Goal: Task Accomplishment & Management: Use online tool/utility

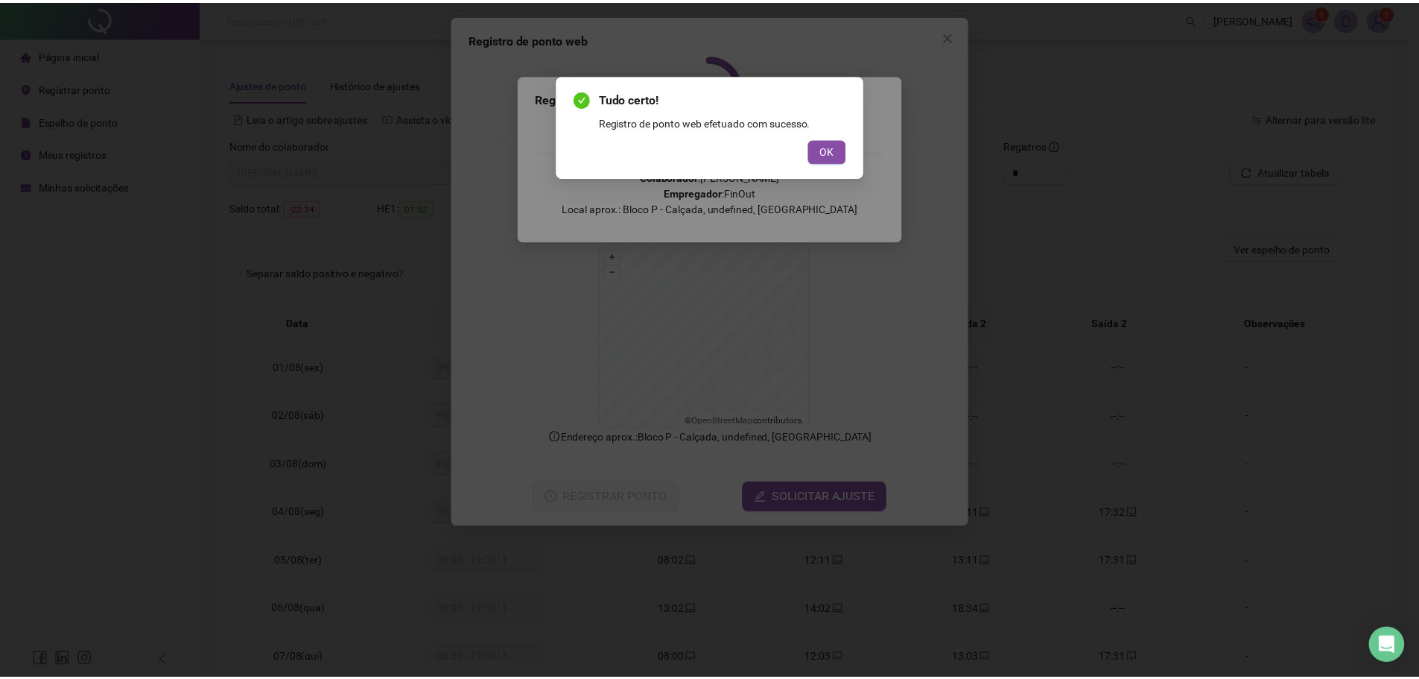
scroll to position [599, 0]
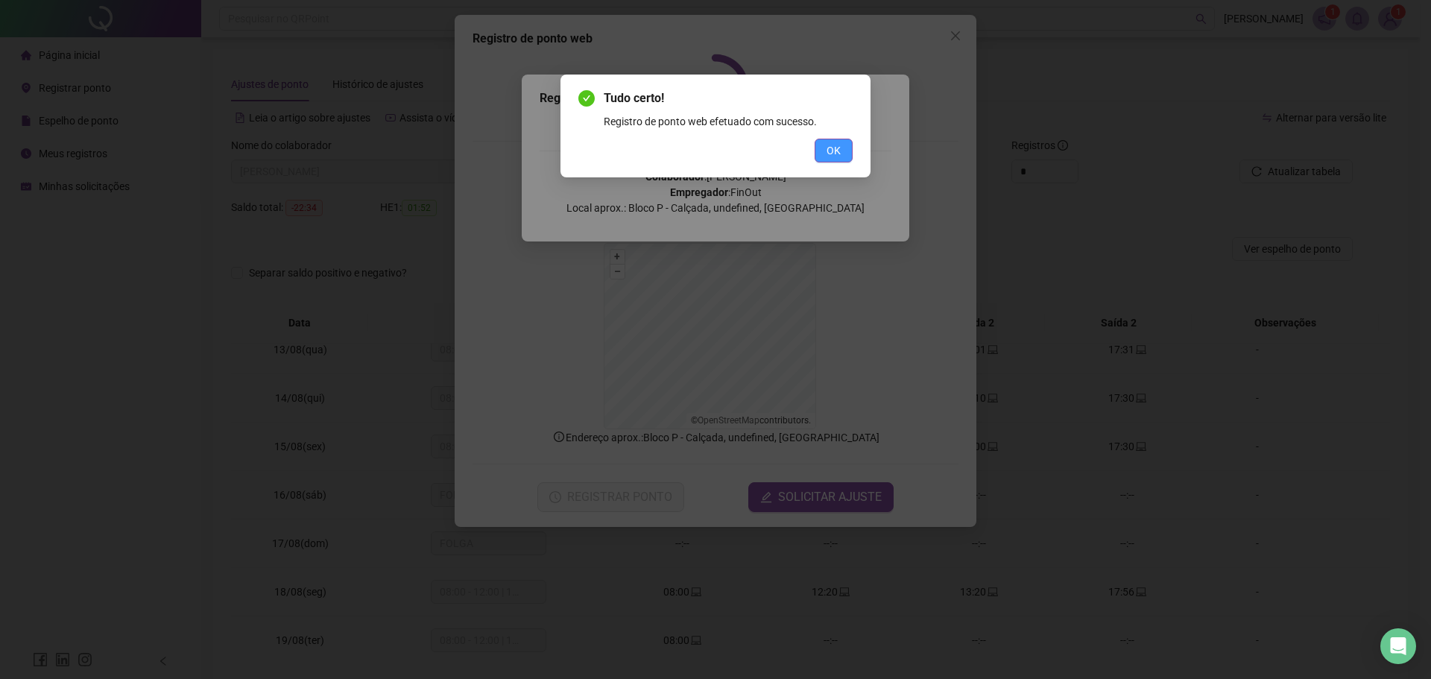
click at [828, 155] on span "OK" at bounding box center [833, 150] width 14 height 16
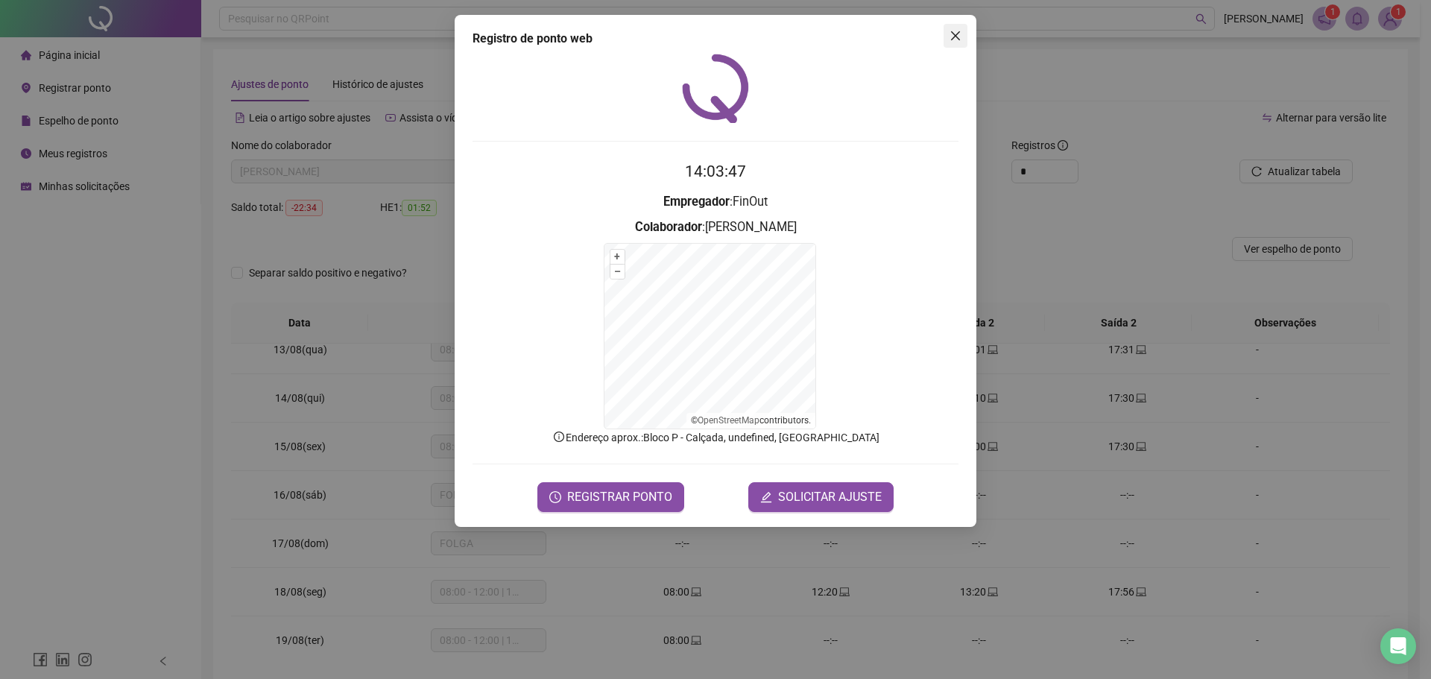
click at [954, 40] on icon "close" at bounding box center [955, 36] width 12 height 12
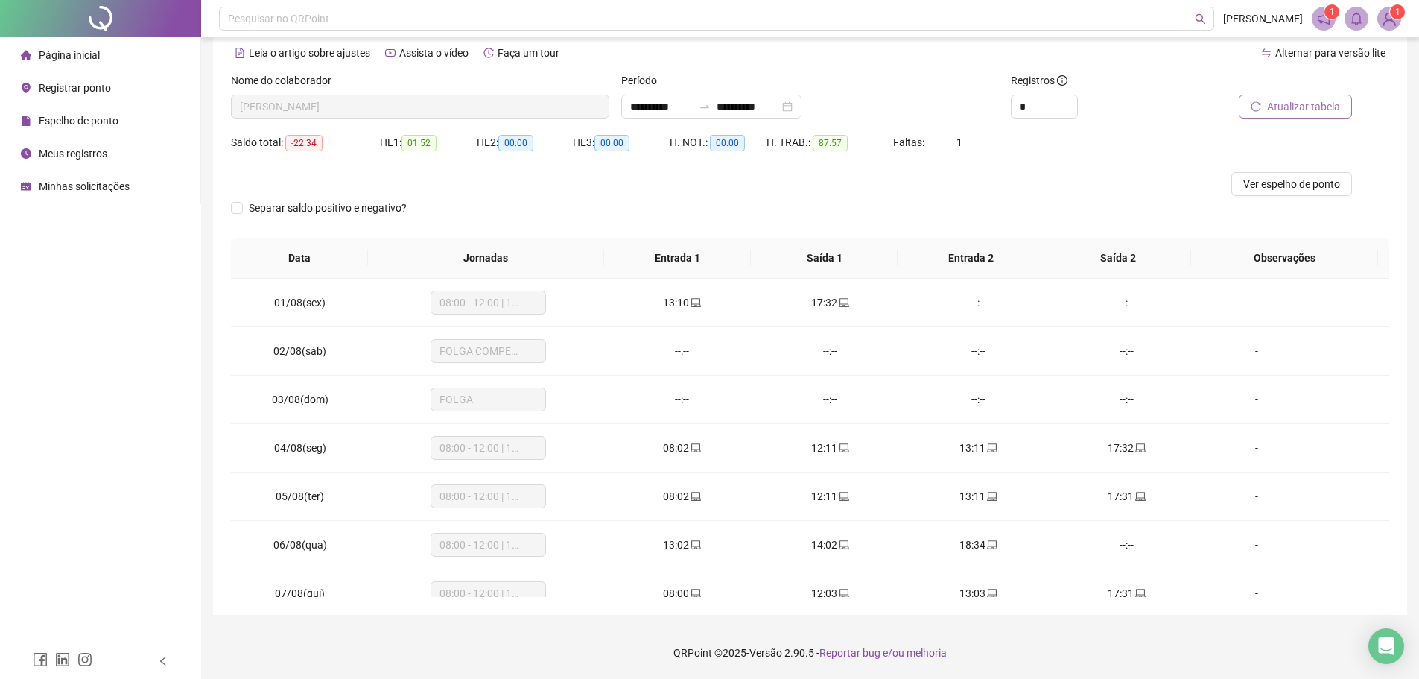
click at [1289, 114] on span "Atualizar tabela" at bounding box center [1303, 106] width 73 height 16
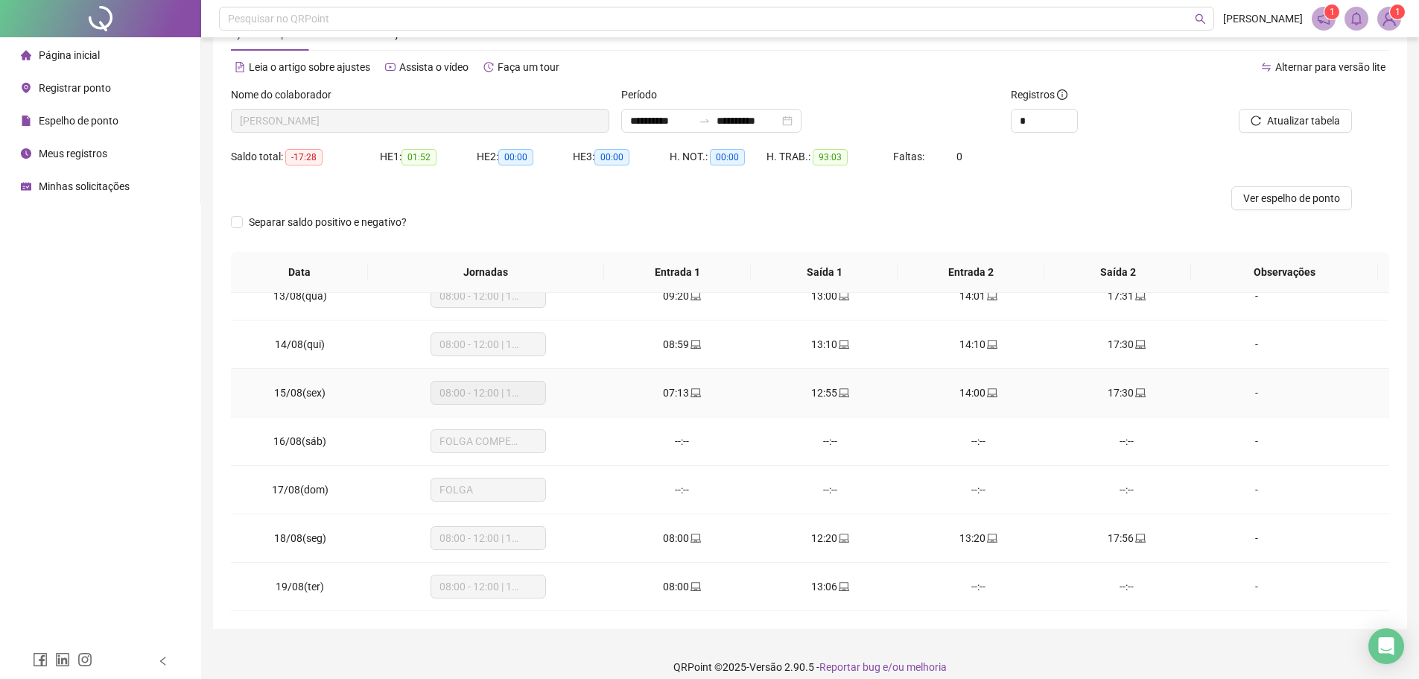
scroll to position [65, 0]
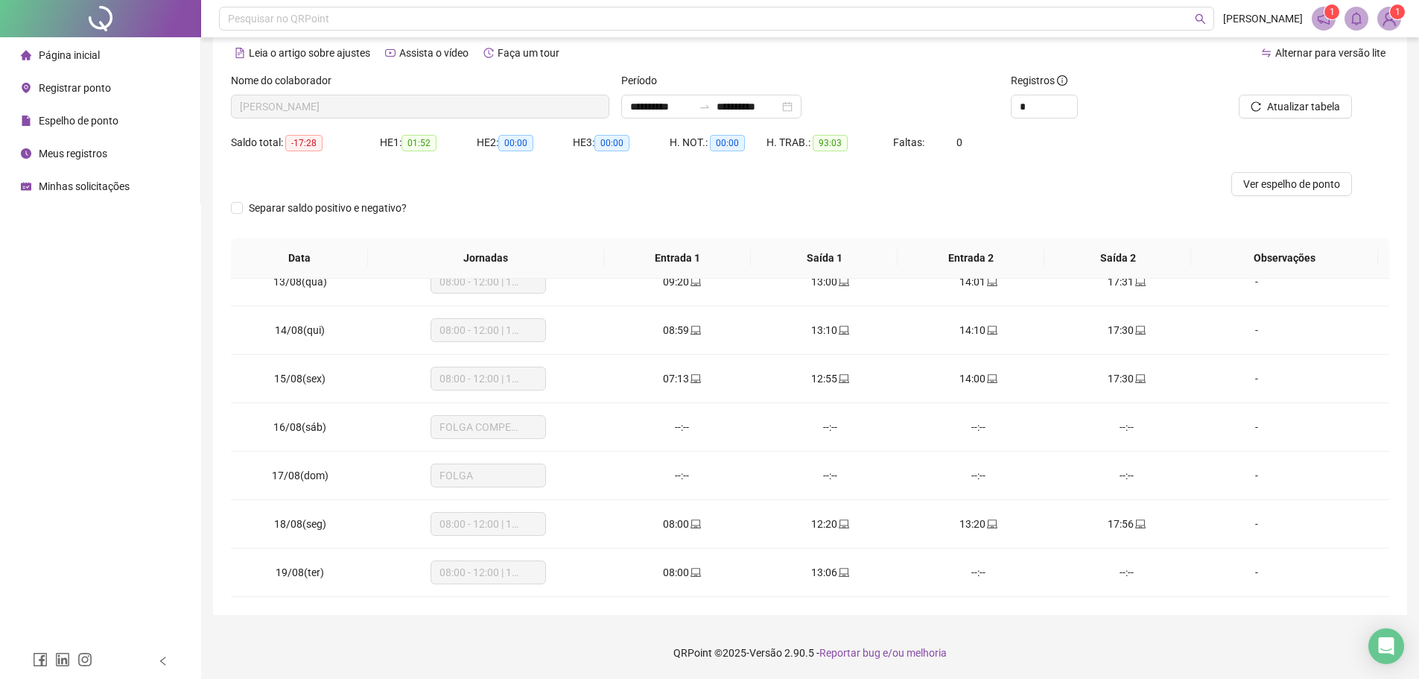
click at [57, 87] on span "Registrar ponto" at bounding box center [75, 88] width 72 height 12
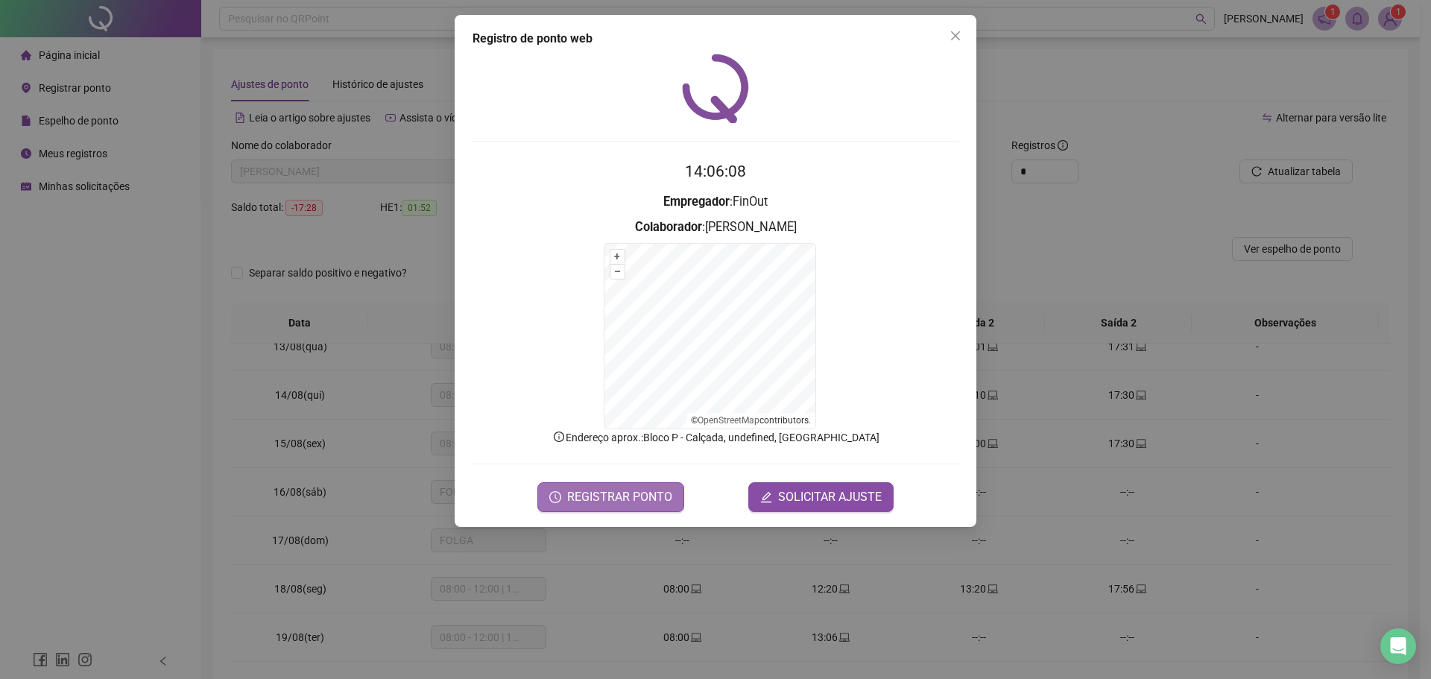
click at [651, 492] on span "REGISTRAR PONTO" at bounding box center [619, 497] width 105 height 18
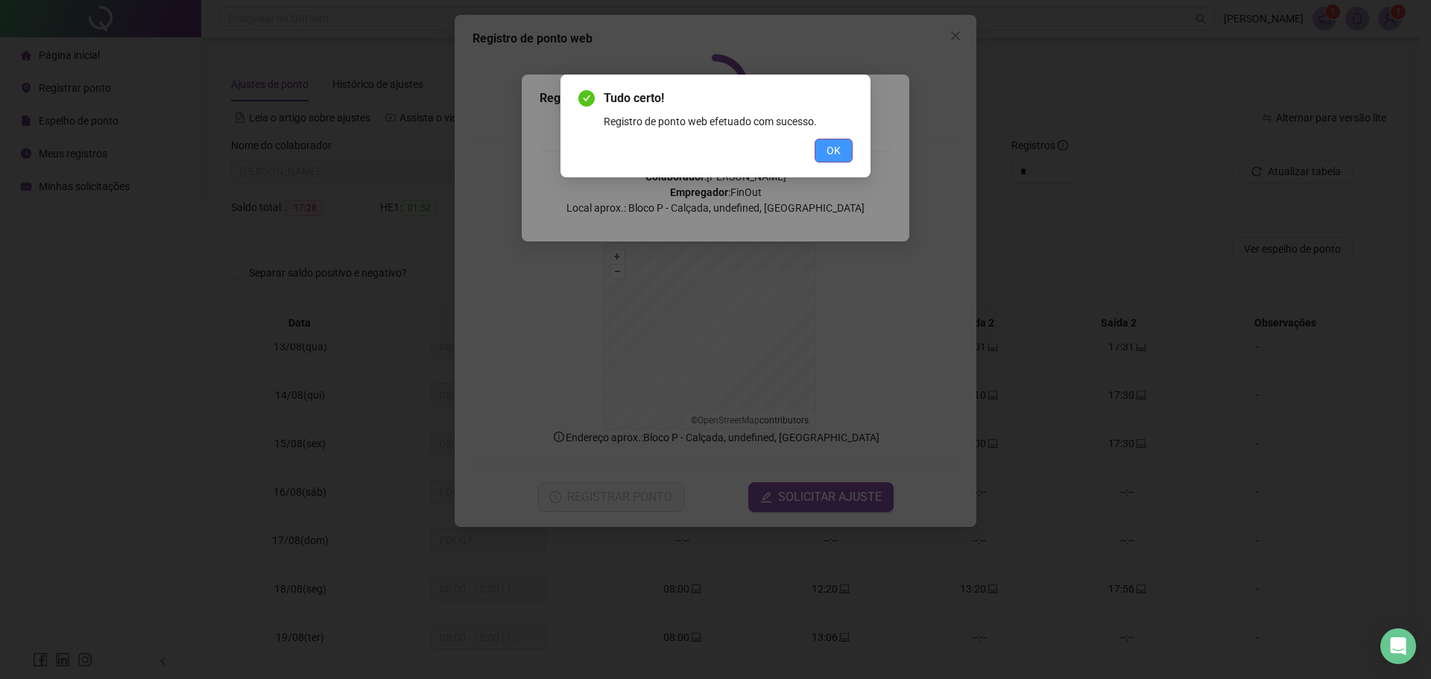
click at [838, 145] on span "OK" at bounding box center [833, 150] width 14 height 16
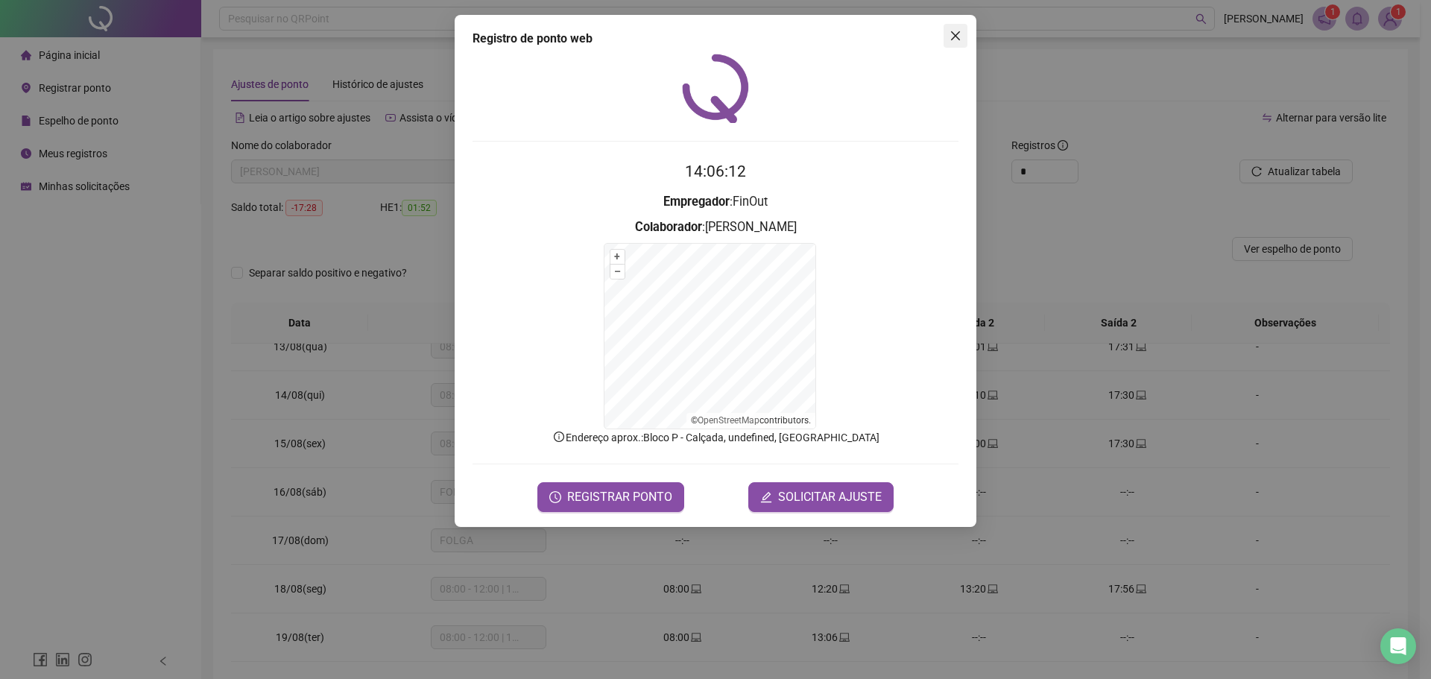
click at [949, 39] on icon "close" at bounding box center [955, 36] width 12 height 12
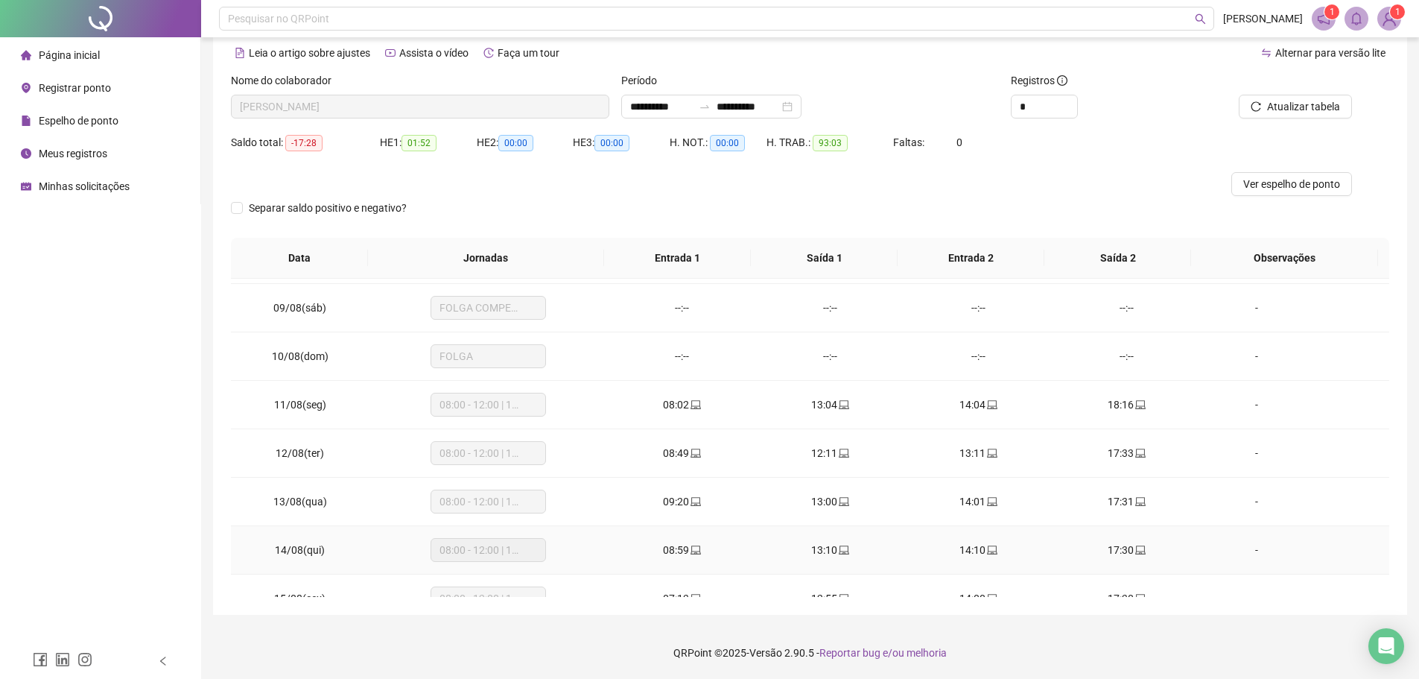
scroll to position [602, 0]
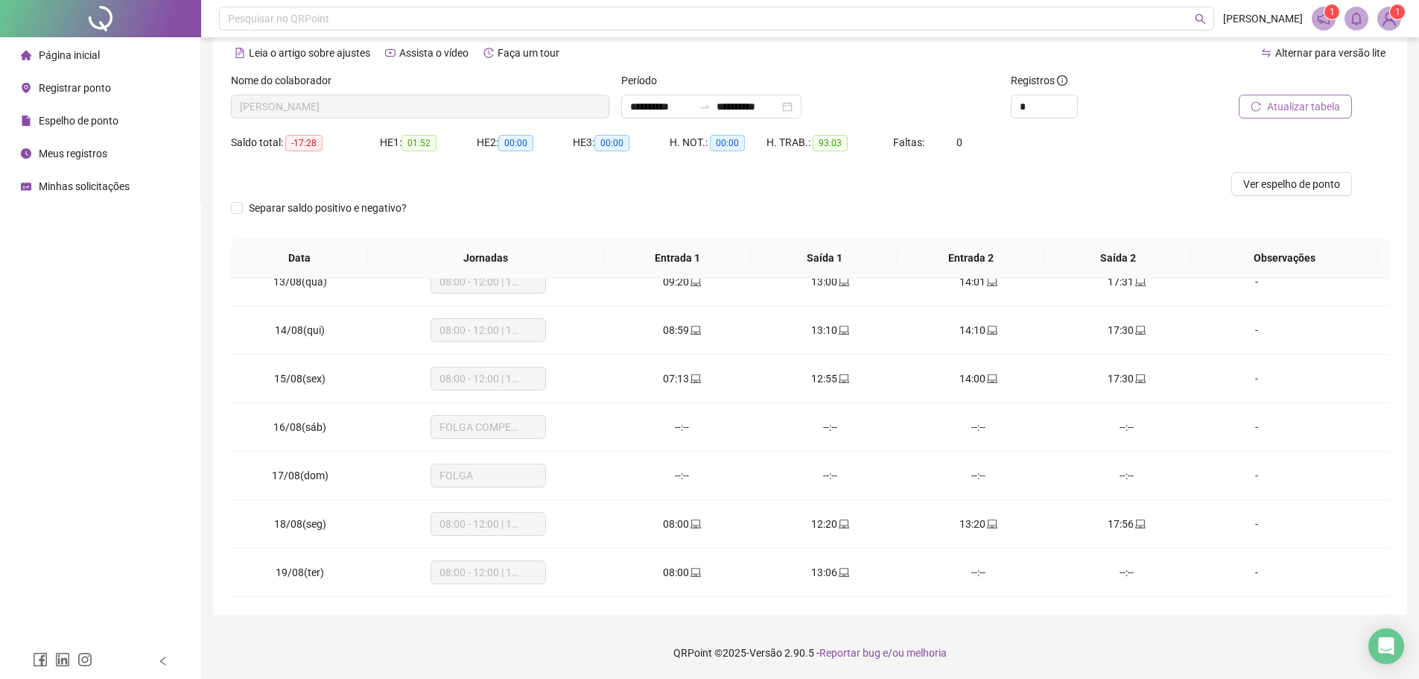
click at [1308, 110] on span "Atualizar tabela" at bounding box center [1303, 106] width 73 height 16
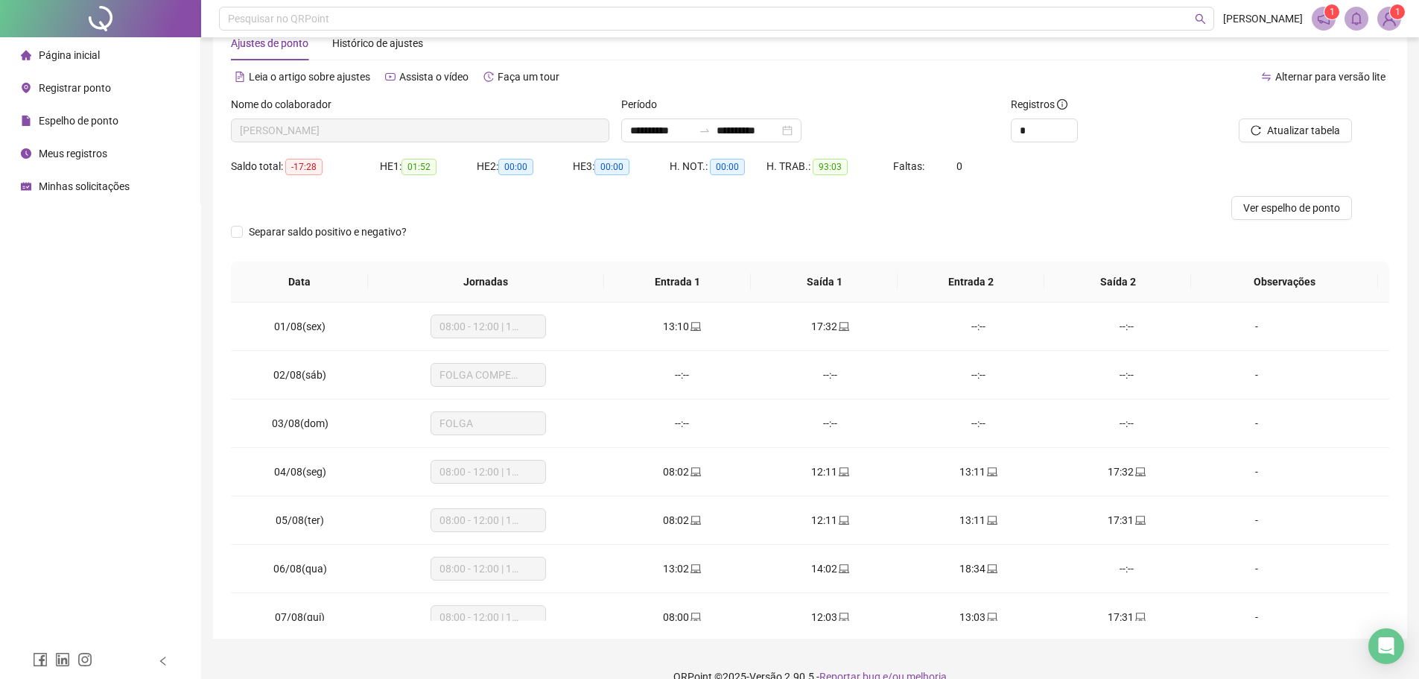
scroll to position [0, 0]
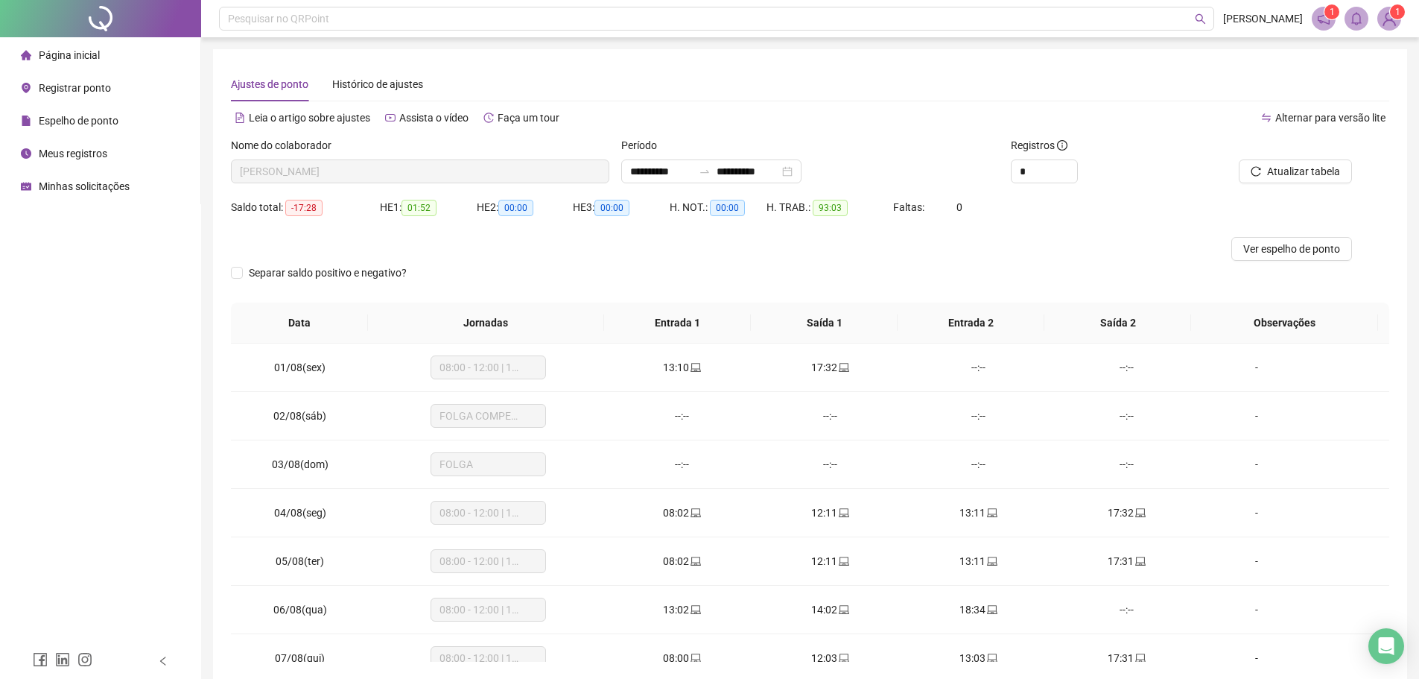
click at [922, 165] on div "**********" at bounding box center [810, 171] width 379 height 24
click at [849, 247] on div at bounding box center [665, 249] width 869 height 24
